Goal: Task Accomplishment & Management: Use online tool/utility

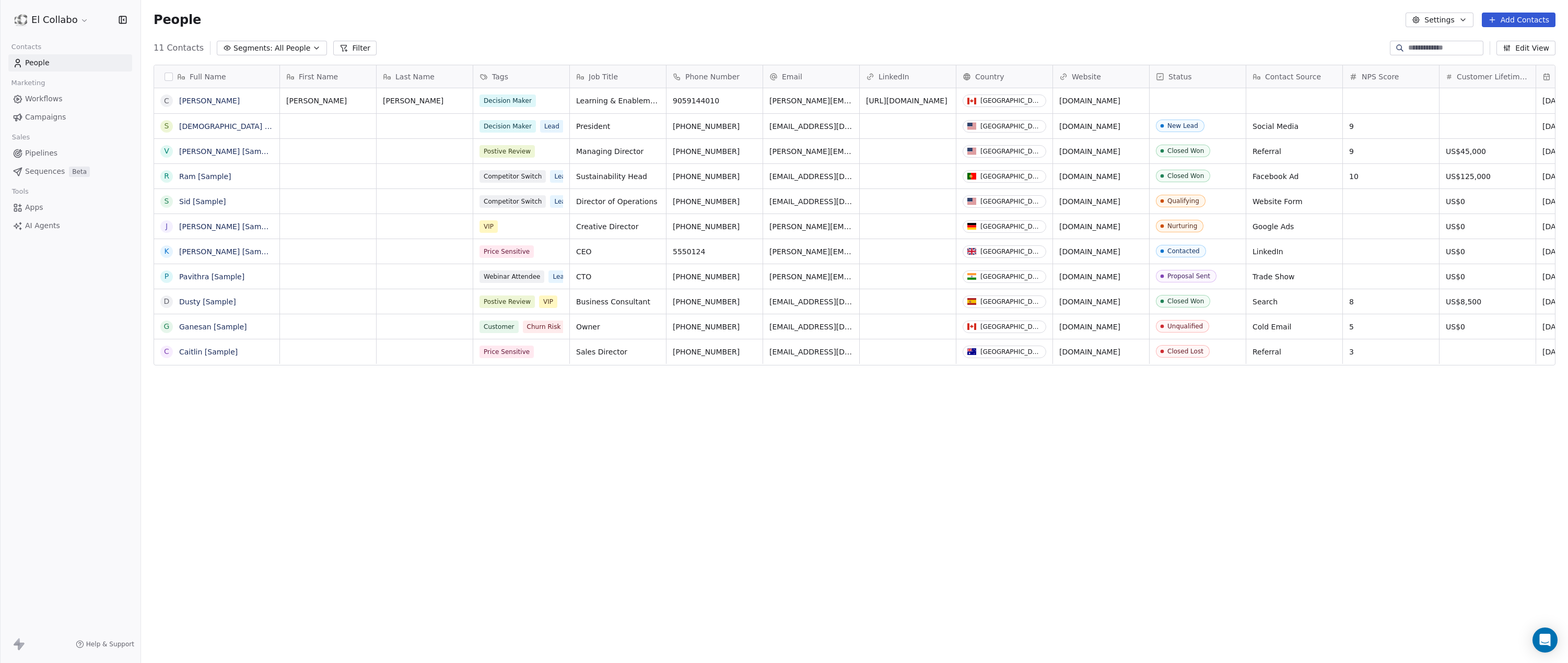
scroll to position [575, 1419]
click at [38, 226] on span "AI Agents" at bounding box center [42, 226] width 35 height 11
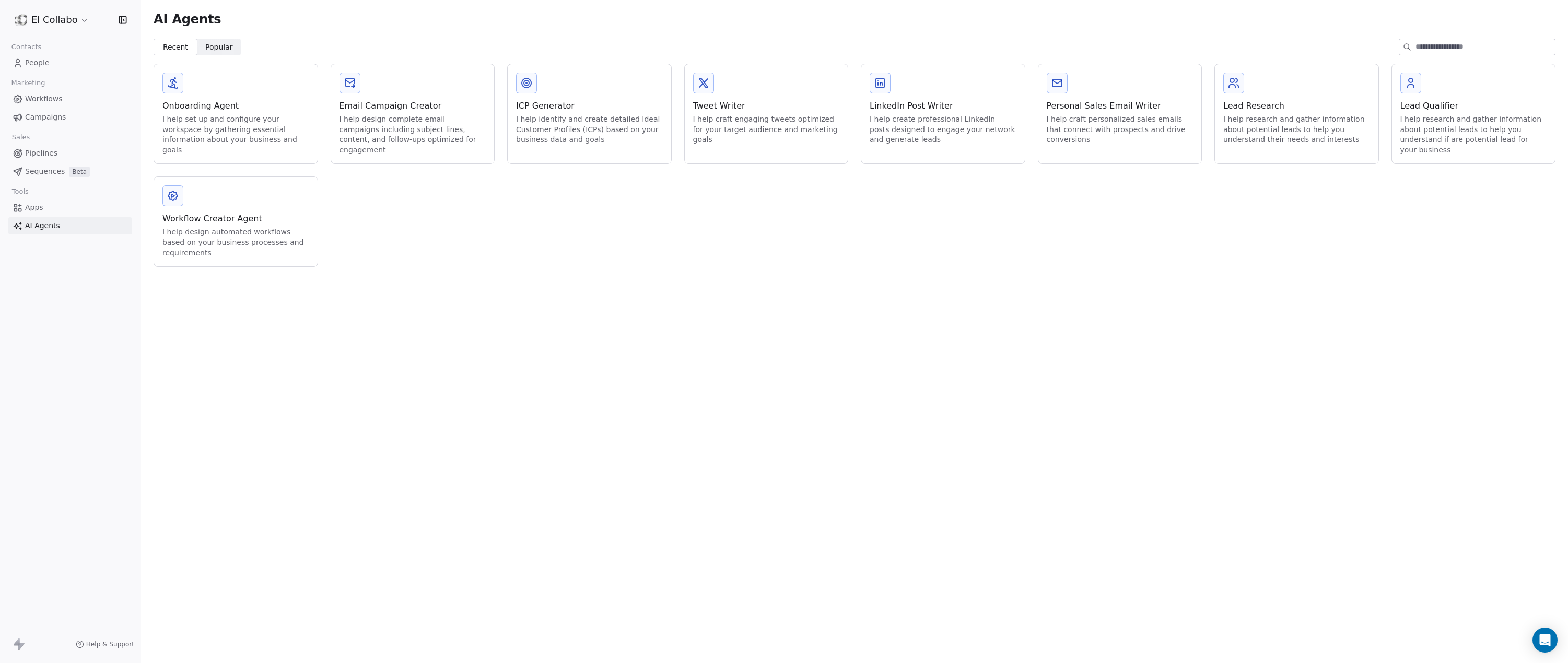
click at [232, 141] on div "I help set up and configure your workspace by gathering essential information a…" at bounding box center [236, 134] width 147 height 41
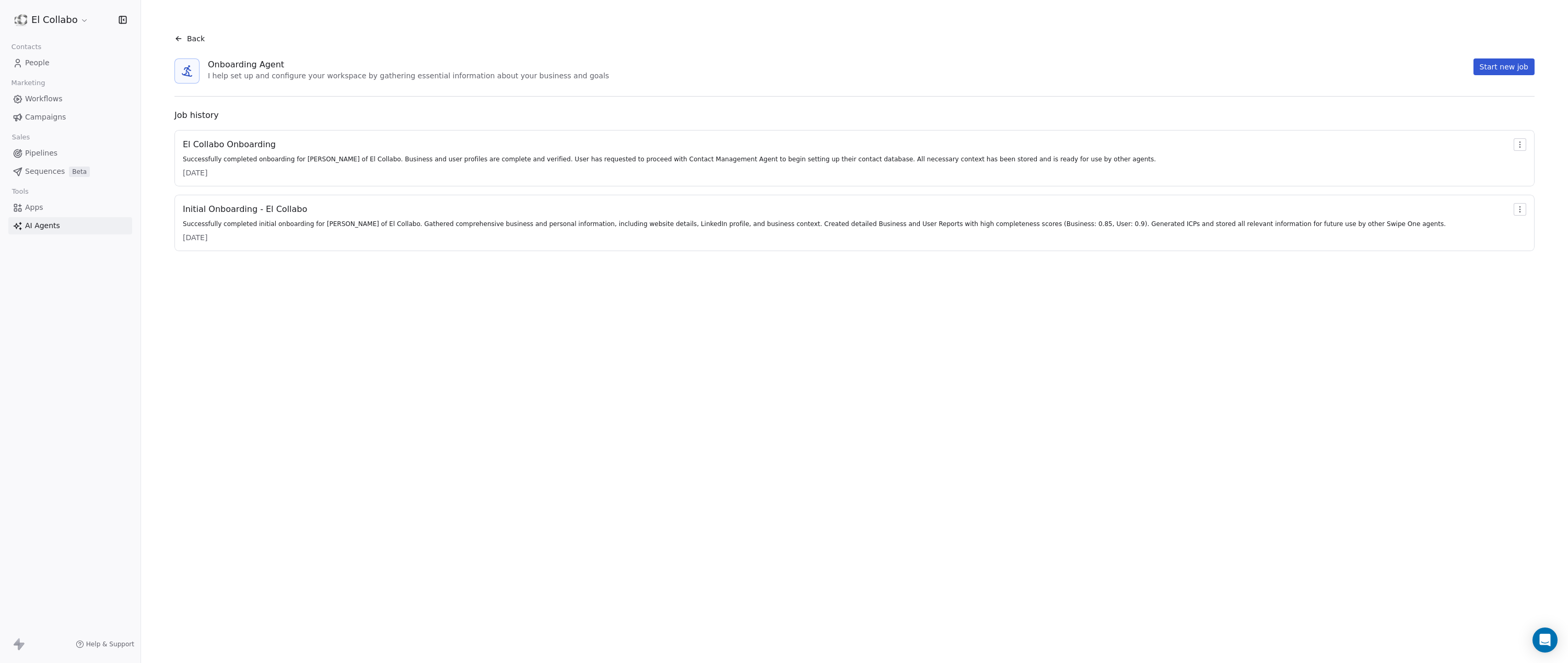
click at [40, 212] on span "Apps" at bounding box center [34, 207] width 18 height 11
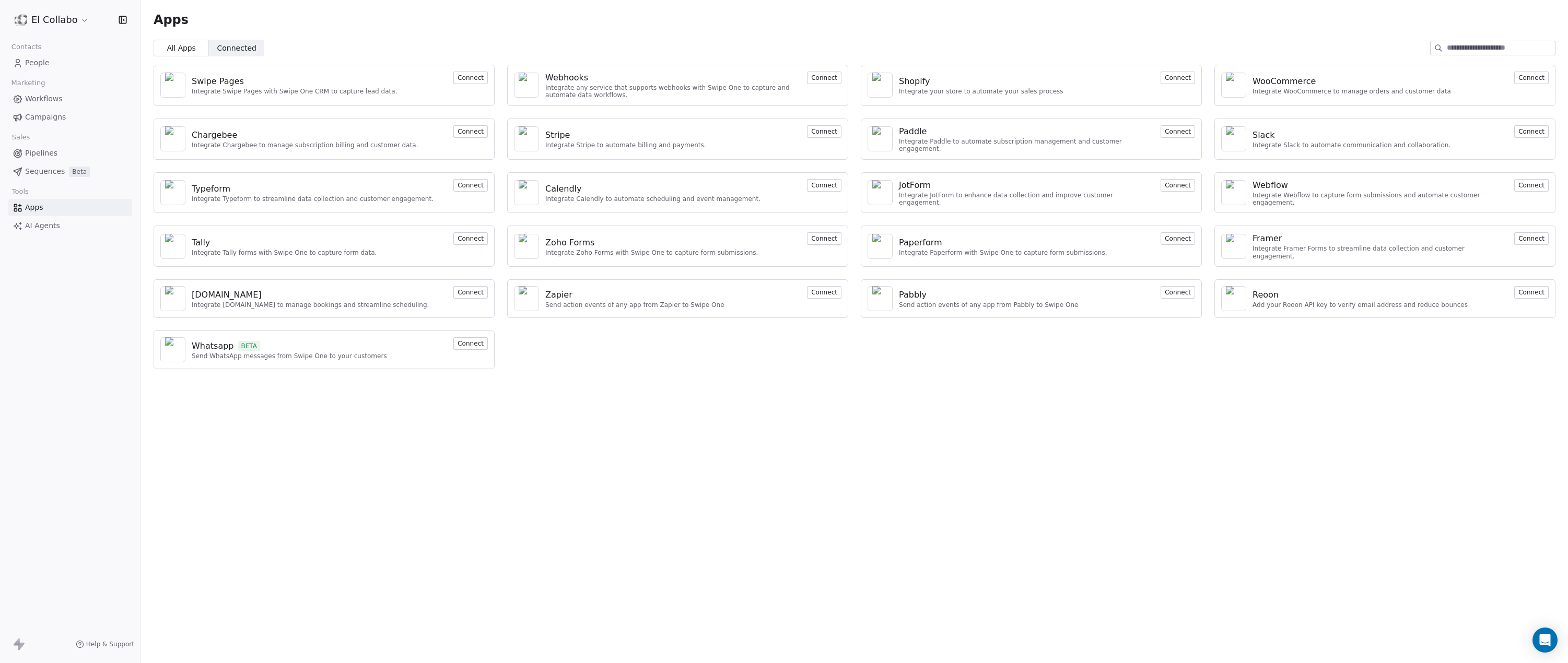
click at [481, 337] on button "Connect" at bounding box center [471, 343] width 35 height 13
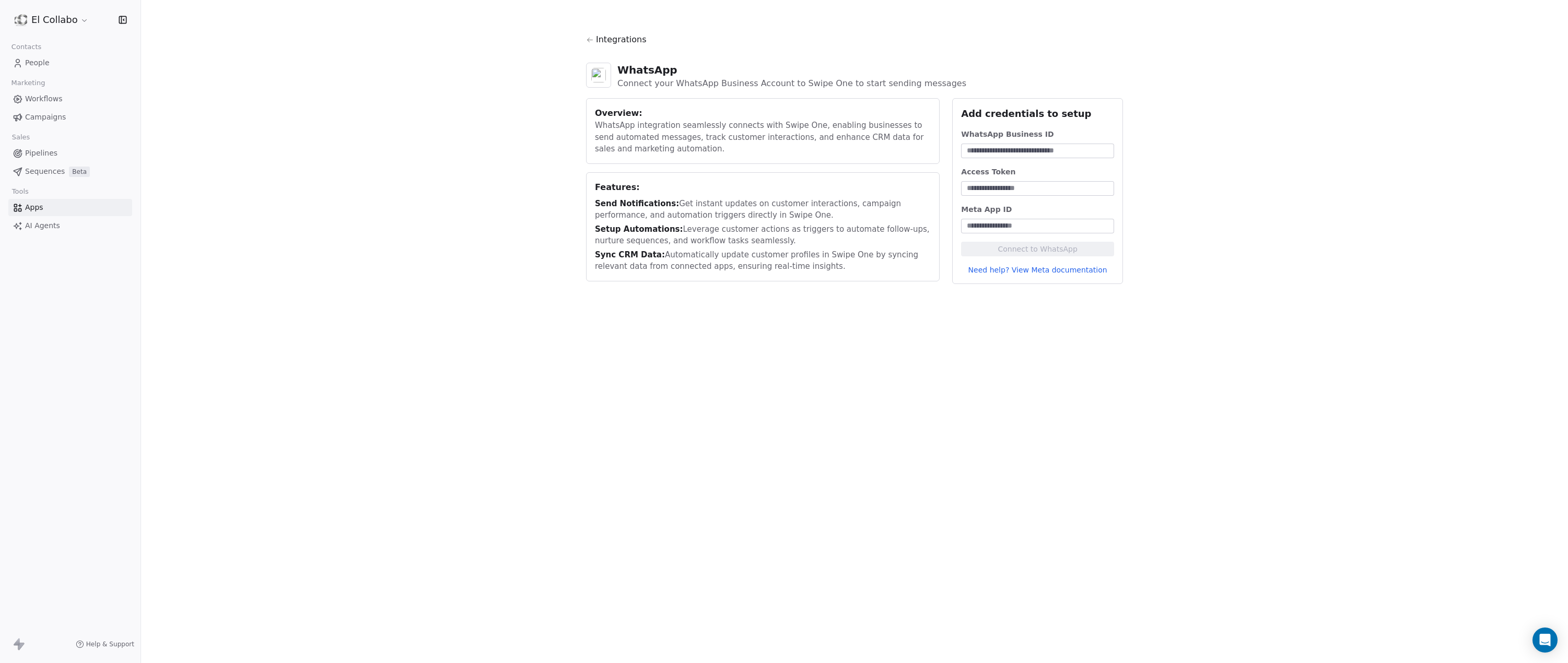
click at [985, 150] on input at bounding box center [1037, 150] width 149 height 10
click at [237, 124] on div "Integrations WhatsApp Connect your WhatsApp Business Account to Swipe One to st…" at bounding box center [855, 159] width 1427 height 318
